Goal: Manage account settings

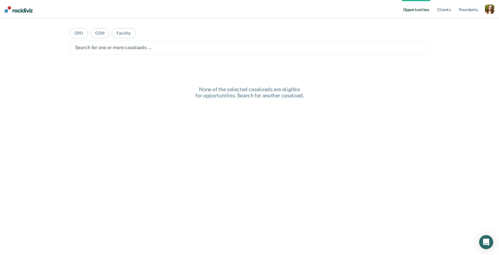
click at [491, 10] on div "button" at bounding box center [489, 8] width 9 height 9
click at [456, 25] on link "Profile" at bounding box center [466, 23] width 47 height 5
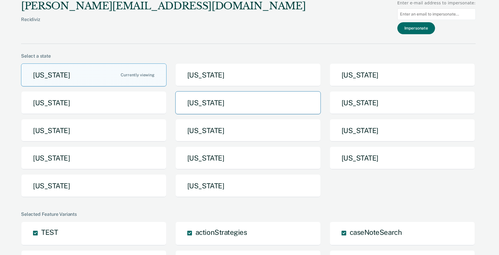
click at [214, 107] on button "[US_STATE]" at bounding box center [248, 102] width 146 height 23
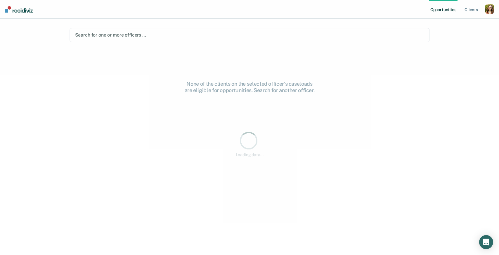
click at [139, 34] on div at bounding box center [249, 35] width 349 height 7
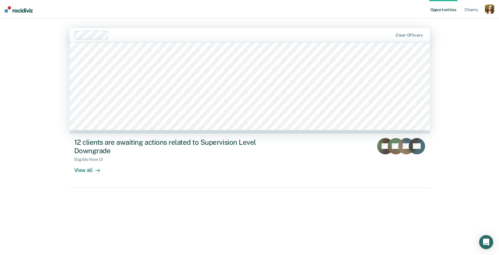
scroll to position [3562, 0]
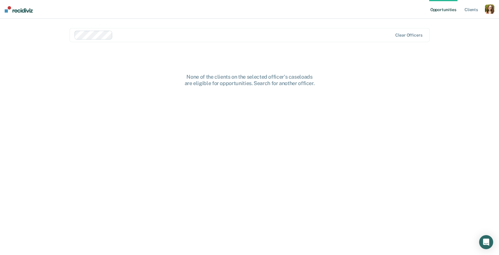
click at [120, 38] on div at bounding box center [254, 35] width 278 height 7
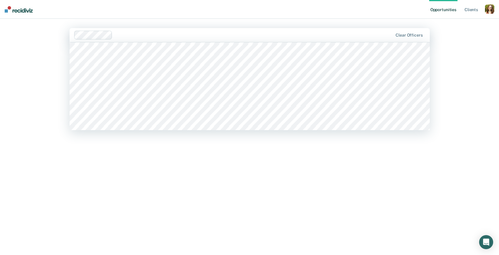
scroll to position [80, 0]
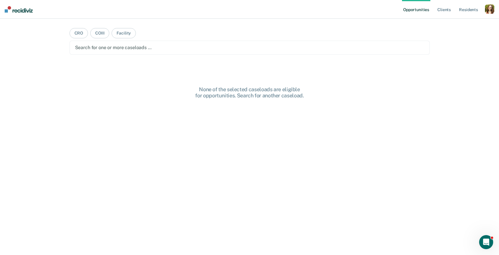
click at [490, 12] on div "button" at bounding box center [489, 8] width 9 height 9
click at [456, 22] on link "Profile" at bounding box center [466, 23] width 47 height 5
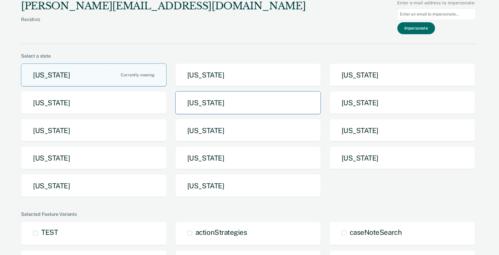
click at [229, 99] on button "[US_STATE]" at bounding box center [248, 102] width 146 height 23
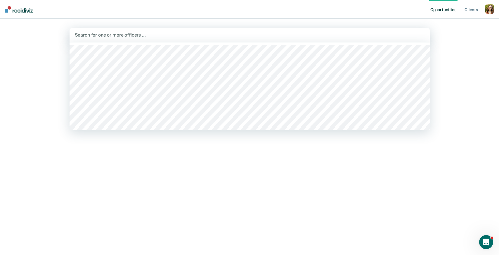
click at [296, 36] on div at bounding box center [250, 35] width 350 height 7
